Goal: Task Accomplishment & Management: Complete application form

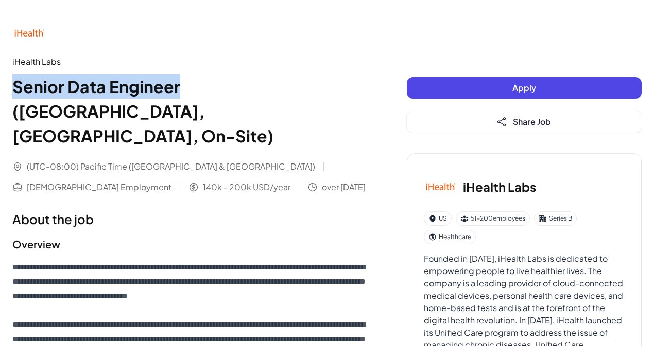
drag, startPoint x: 1, startPoint y: 84, endPoint x: 178, endPoint y: 95, distance: 177.3
copy h1 "Senior Data Engineer"
click at [536, 91] on button "Apply" at bounding box center [524, 88] width 235 height 22
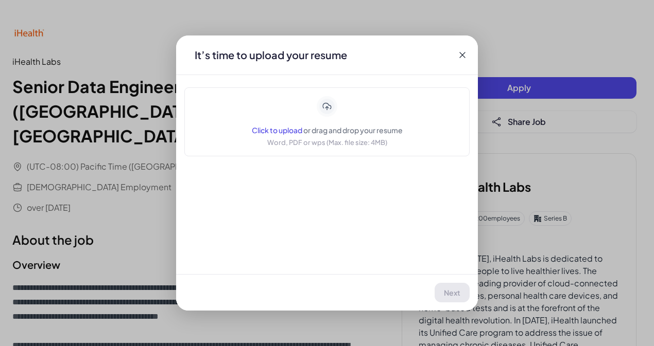
click at [341, 132] on span "or drag and drop your resume" at bounding box center [352, 130] width 99 height 9
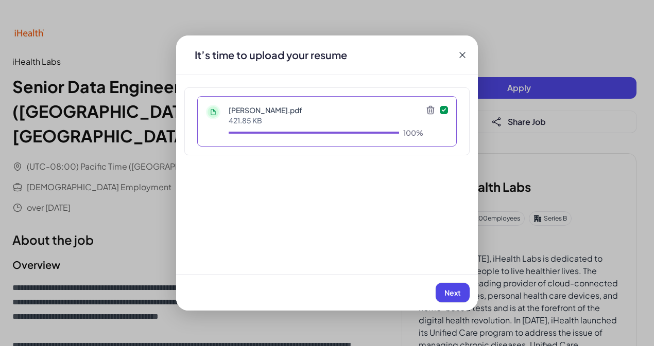
click at [465, 298] on button "Next" at bounding box center [452, 293] width 34 height 20
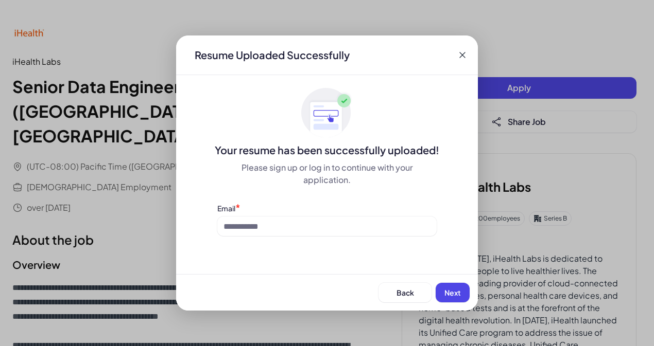
click at [287, 241] on div "Resume Uploaded Successfully Your resume has been successfully uploaded! Please…" at bounding box center [327, 173] width 302 height 275
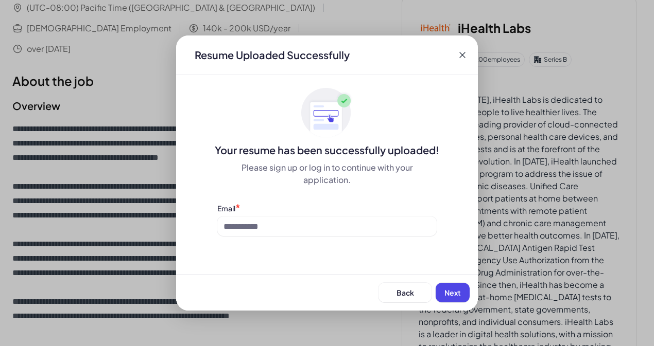
scroll to position [171, 0]
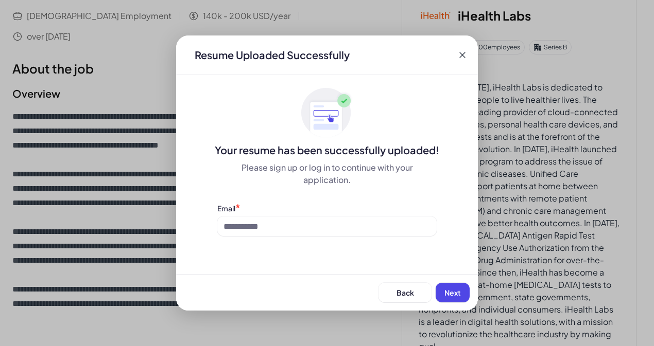
click at [239, 243] on div "Resume Uploaded Successfully Your resume has been successfully uploaded! Please…" at bounding box center [327, 173] width 302 height 275
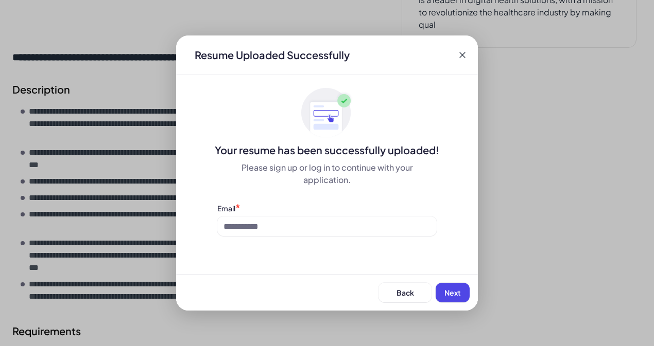
scroll to position [515, 0]
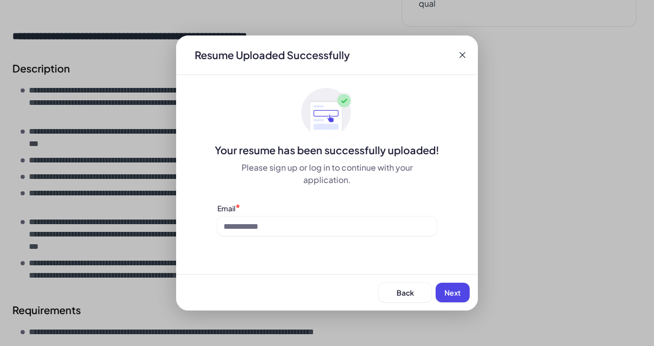
click at [252, 252] on div "Resume Uploaded Successfully Your resume has been successfully uploaded! Please…" at bounding box center [327, 173] width 302 height 275
click at [262, 246] on div "Resume Uploaded Successfully Your resume has been successfully uploaded! Please…" at bounding box center [327, 173] width 302 height 275
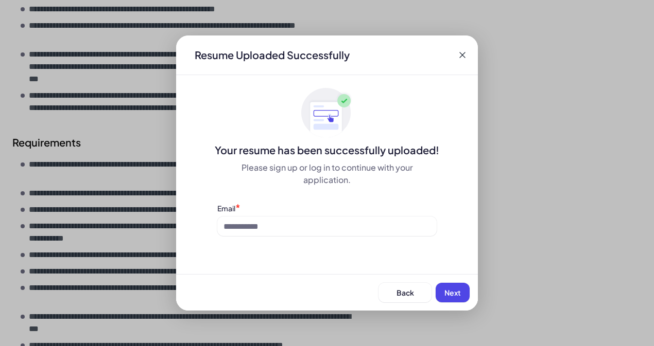
scroll to position [686, 0]
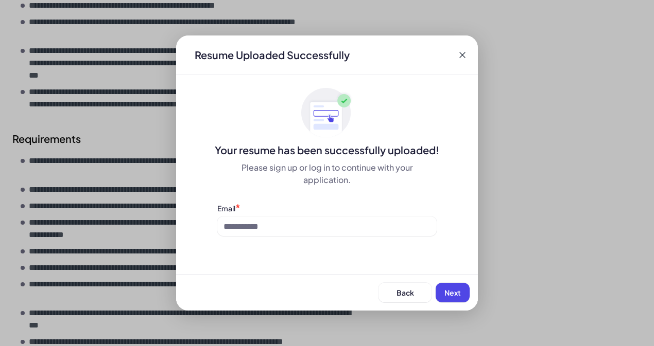
click at [248, 207] on div "Email *" at bounding box center [326, 208] width 219 height 11
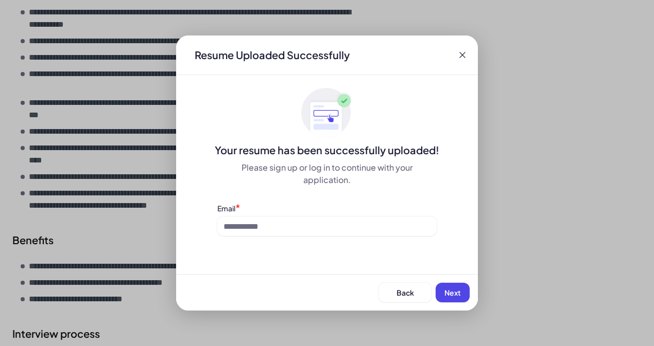
scroll to position [972, 0]
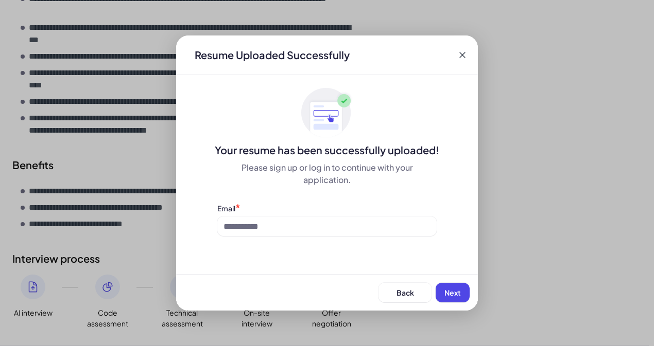
click at [251, 240] on div "Resume Uploaded Successfully Your resume has been successfully uploaded! Please…" at bounding box center [327, 173] width 302 height 275
click at [261, 238] on div "Resume Uploaded Successfully Your resume has been successfully uploaded! Please…" at bounding box center [327, 173] width 302 height 275
click at [226, 216] on div "Email *" at bounding box center [326, 219] width 219 height 33
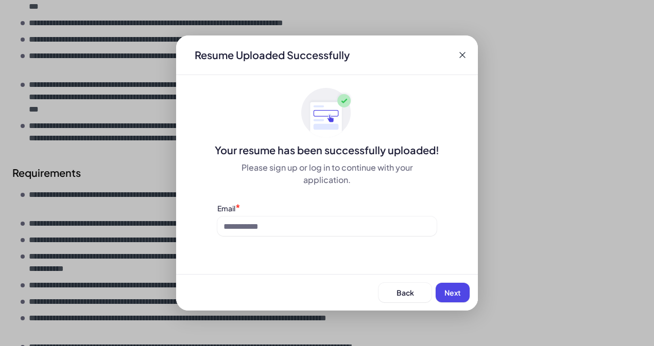
scroll to position [628, 0]
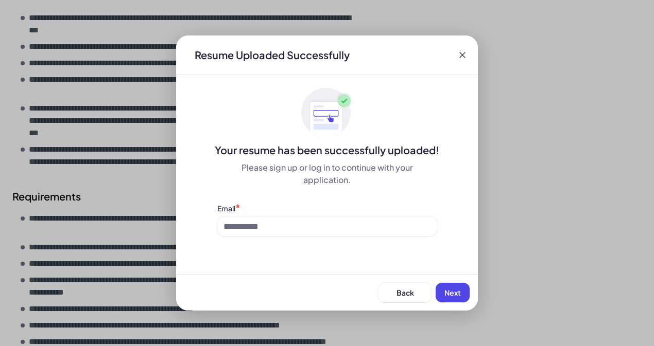
click at [261, 253] on div "Resume Uploaded Successfully Your resume has been successfully uploaded! Please…" at bounding box center [327, 173] width 302 height 275
drag, startPoint x: 362, startPoint y: 265, endPoint x: 316, endPoint y: 262, distance: 45.9
click at [318, 262] on div "Resume Uploaded Successfully Your resume has been successfully uploaded! Please…" at bounding box center [327, 173] width 302 height 275
click at [309, 261] on div "Resume Uploaded Successfully Your resume has been successfully uploaded! Please…" at bounding box center [327, 173] width 302 height 275
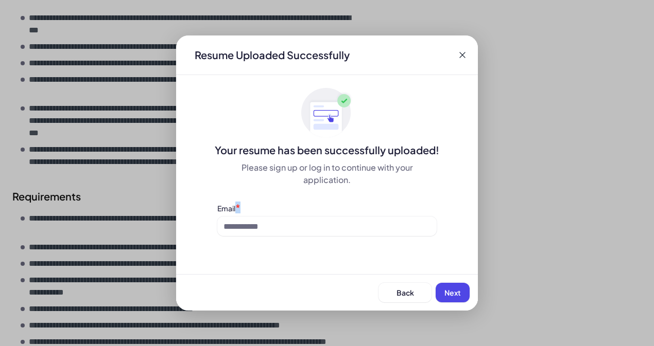
click at [350, 256] on div "Resume Uploaded Successfully Your resume has been successfully uploaded! Please…" at bounding box center [327, 173] width 302 height 275
click at [405, 296] on span "Back" at bounding box center [404, 292] width 17 height 9
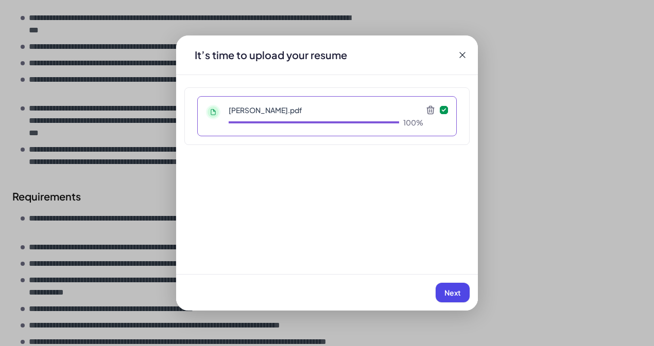
click at [429, 112] on icon at bounding box center [430, 110] width 10 height 10
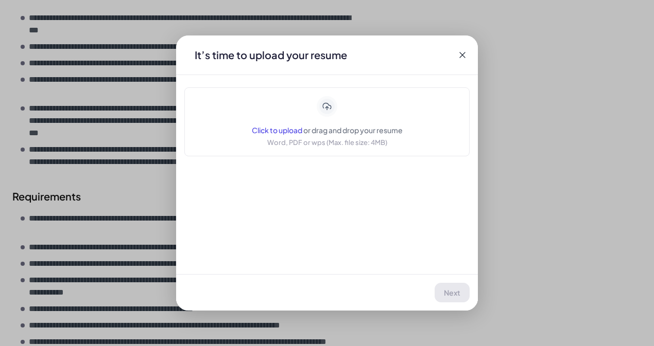
click at [463, 55] on icon at bounding box center [462, 55] width 10 height 10
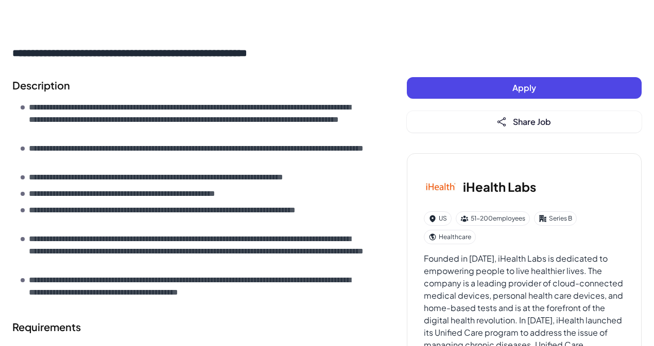
scroll to position [457, 0]
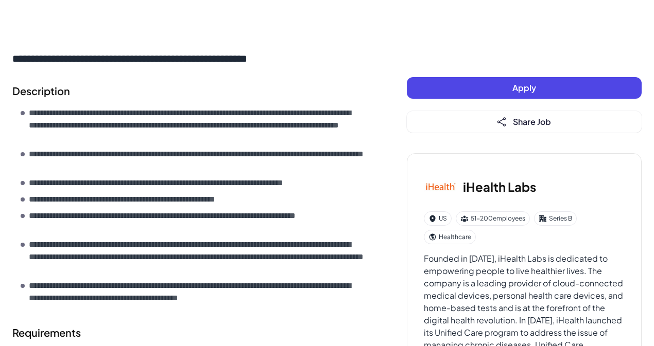
click at [485, 82] on button "Apply" at bounding box center [524, 88] width 235 height 22
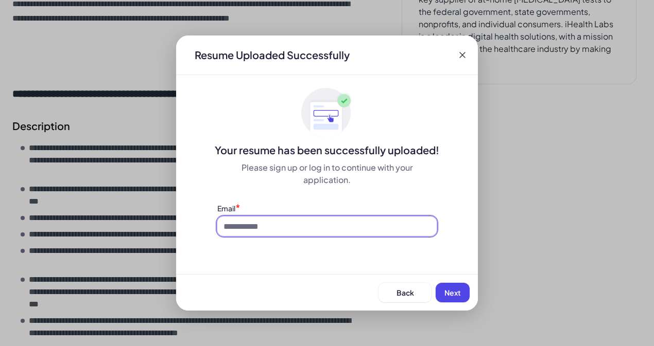
click at [253, 223] on input at bounding box center [326, 227] width 219 height 20
type input "**********"
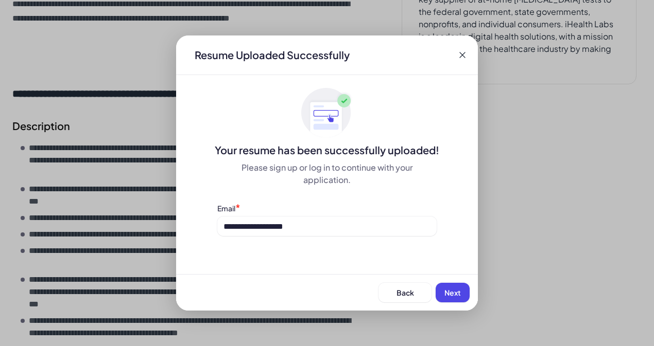
click at [448, 292] on span "Next" at bounding box center [452, 292] width 16 height 9
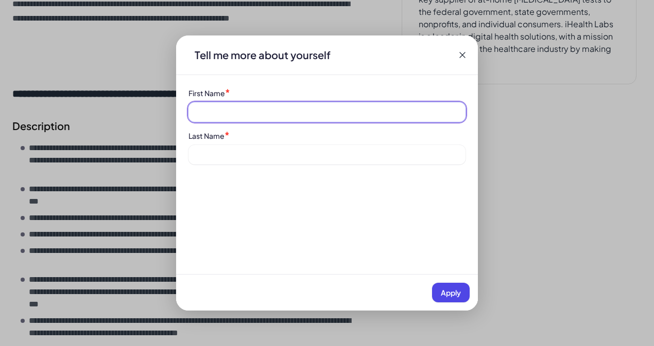
click at [240, 105] on input at bounding box center [326, 112] width 277 height 20
type input "****"
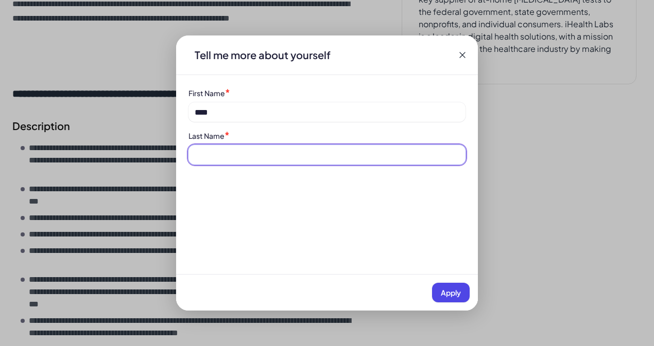
click at [232, 158] on input at bounding box center [326, 155] width 277 height 20
type input "*"
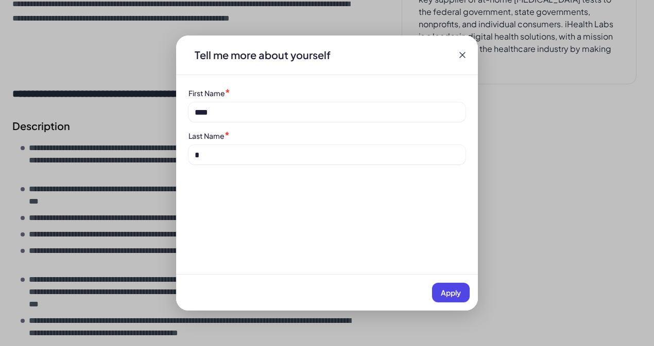
click at [227, 204] on div "Tell me more about yourself First Name * **** Last Name * * Apply" at bounding box center [327, 173] width 302 height 275
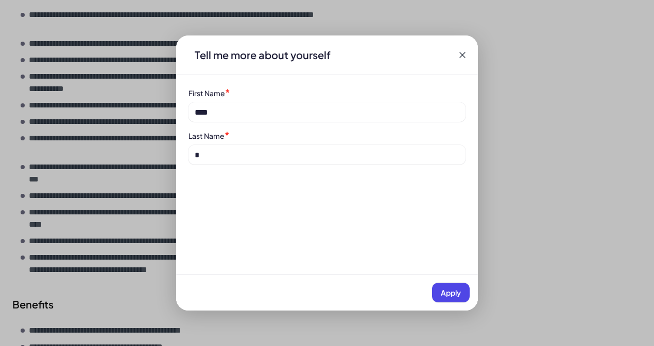
scroll to position [972, 0]
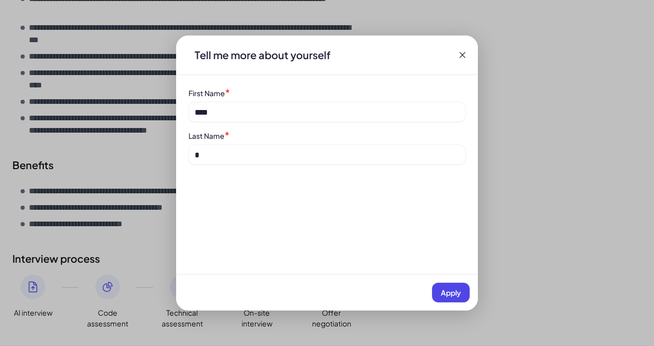
click at [452, 296] on span "Apply" at bounding box center [450, 292] width 20 height 9
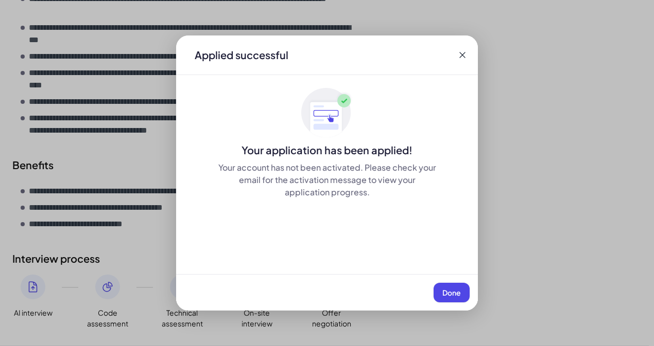
click at [456, 290] on span "Done" at bounding box center [451, 292] width 19 height 9
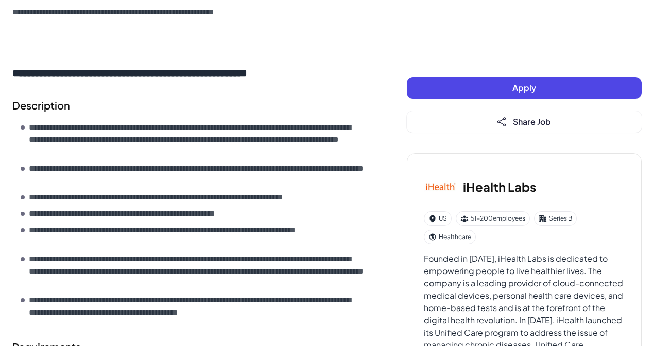
scroll to position [0, 0]
